Goal: Information Seeking & Learning: Compare options

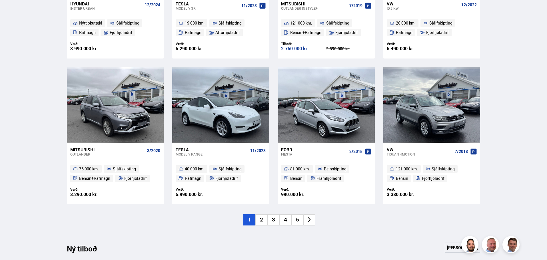
scroll to position [372, 0]
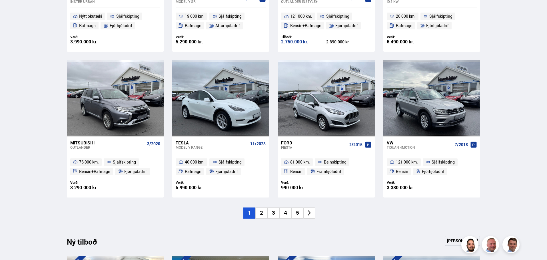
click at [35, 104] on div "Söluskrá Þjónusta Íslandsbílar Kaupumbila.is Íslandsvörn Leiðbeiningar Um okkur…" at bounding box center [273, 202] width 547 height 1148
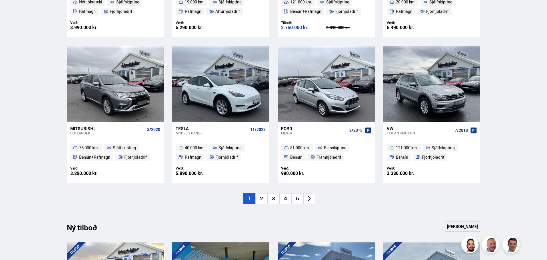
scroll to position [400, 0]
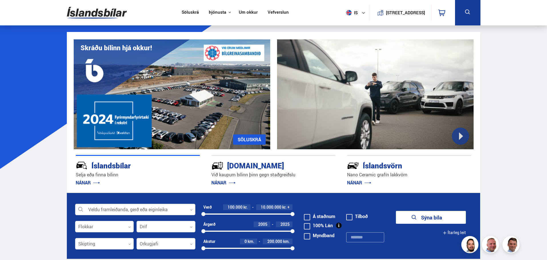
click at [124, 208] on div at bounding box center [135, 209] width 120 height 11
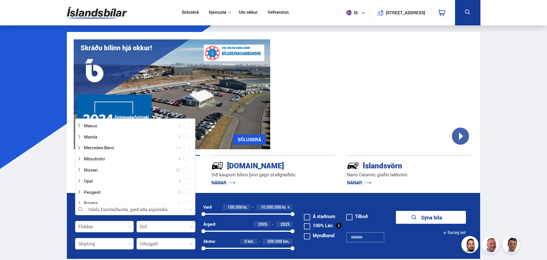
scroll to position [257, 0]
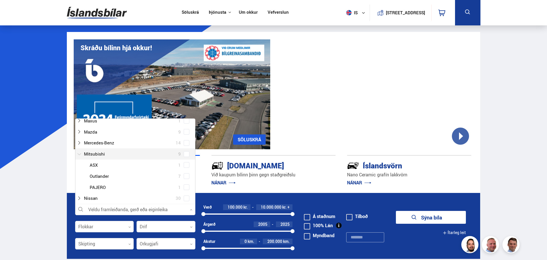
click at [96, 154] on div at bounding box center [129, 154] width 105 height 8
click at [186, 175] on span at bounding box center [186, 176] width 2 height 2
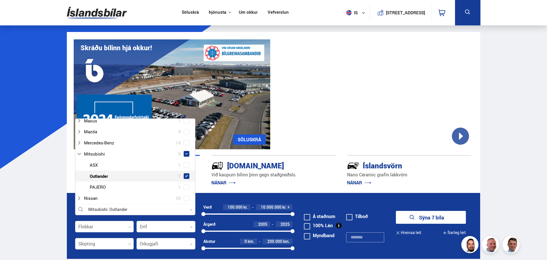
click at [429, 217] on button "Sýna 7 bíla" at bounding box center [431, 217] width 70 height 13
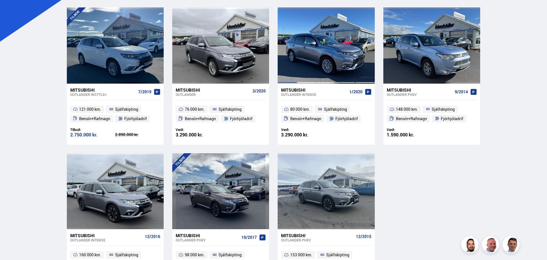
scroll to position [114, 0]
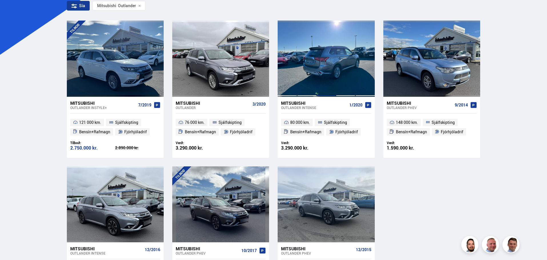
click at [324, 64] on div at bounding box center [326, 59] width 19 height 76
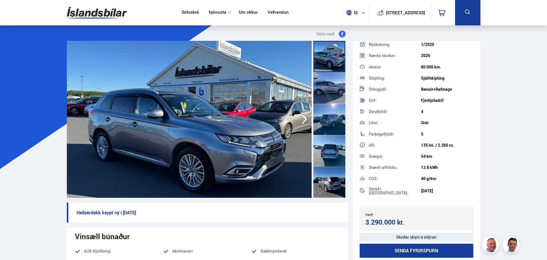
scroll to position [86, 0]
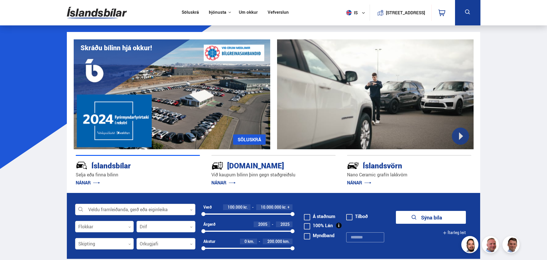
click at [116, 209] on div at bounding box center [135, 209] width 120 height 11
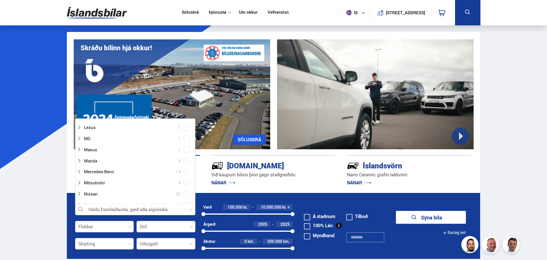
scroll to position [229, 0]
click at [98, 181] on div at bounding box center [129, 183] width 105 height 8
click at [99, 148] on div at bounding box center [140, 148] width 105 height 8
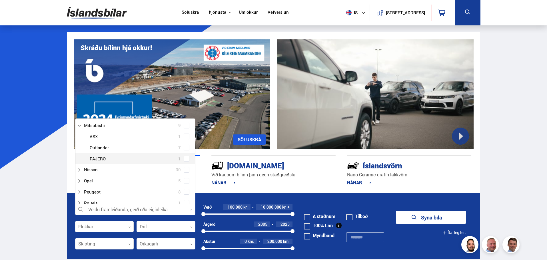
click at [188, 159] on div at bounding box center [140, 159] width 105 height 8
click at [184, 149] on span at bounding box center [187, 148] width 6 height 6
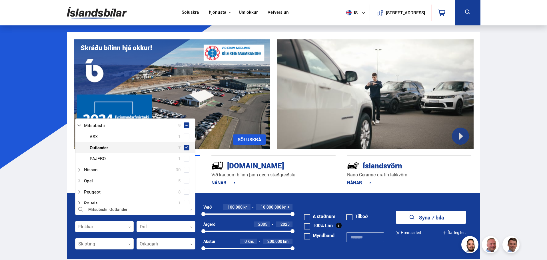
click at [423, 217] on button "Sýna 7 bíla" at bounding box center [431, 217] width 70 height 13
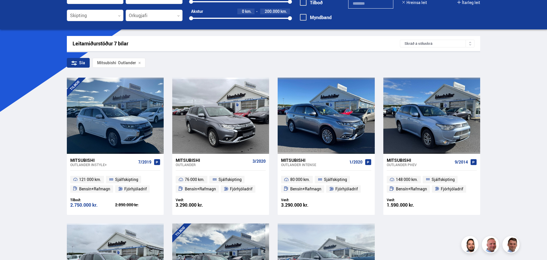
scroll to position [86, 0]
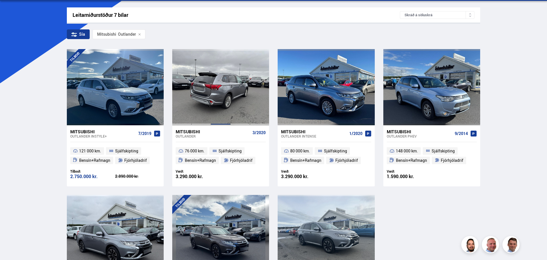
click at [215, 100] on div at bounding box center [220, 87] width 19 height 76
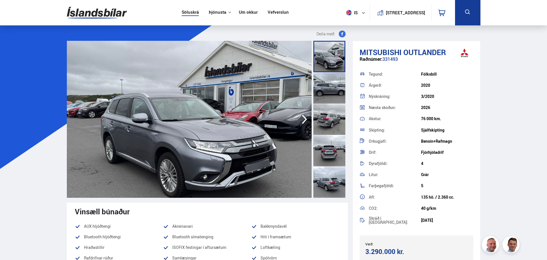
scroll to position [147, 0]
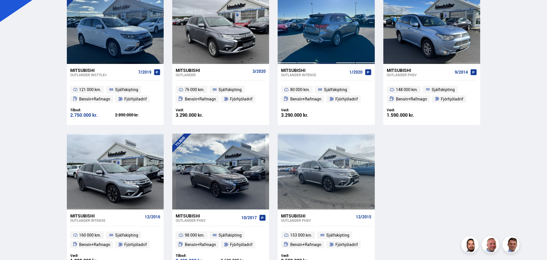
click at [329, 36] on div at bounding box center [326, 26] width 19 height 76
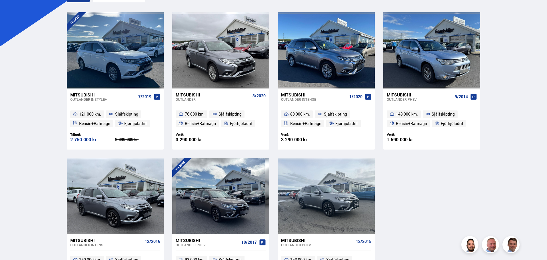
scroll to position [237, 0]
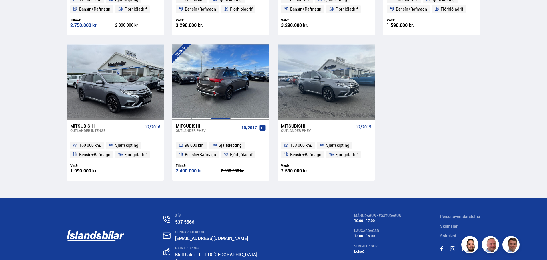
click at [219, 85] on div at bounding box center [220, 82] width 19 height 76
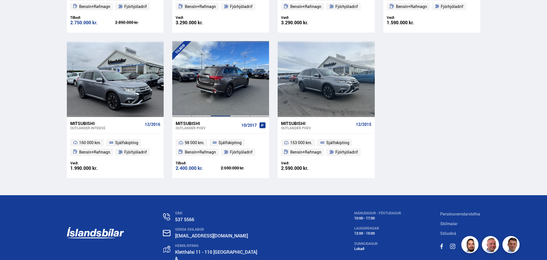
scroll to position [131, 0]
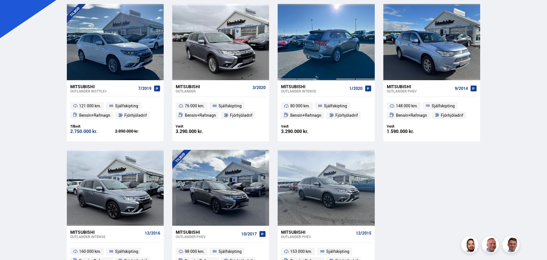
click at [326, 48] on div at bounding box center [326, 42] width 19 height 76
